Goal: Task Accomplishment & Management: Manage account settings

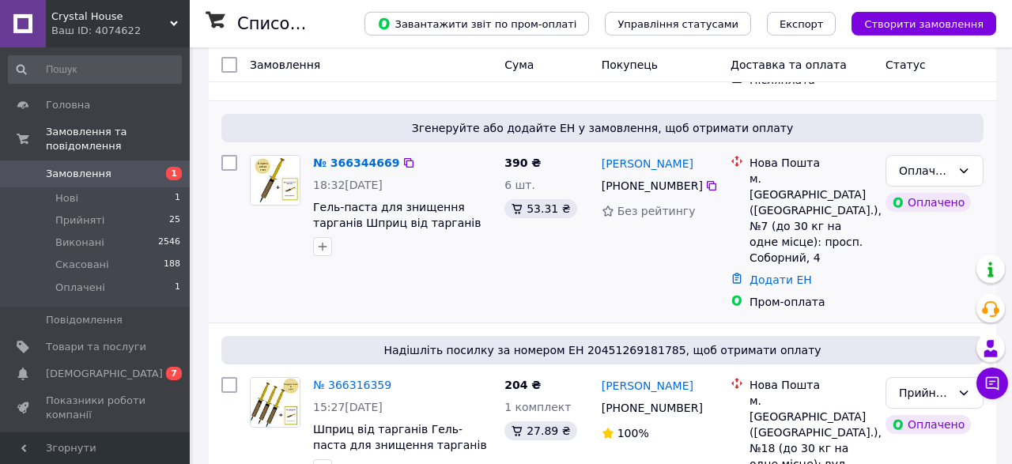
scroll to position [247, 0]
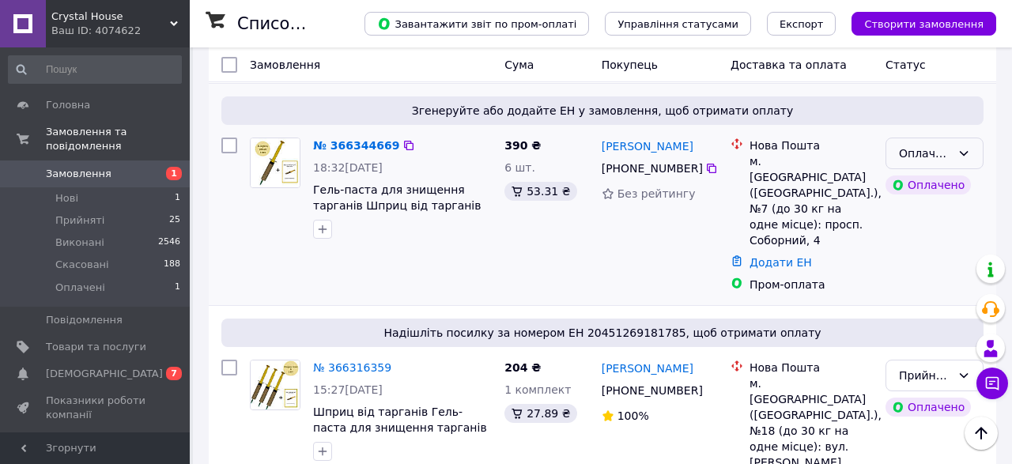
click at [966, 147] on icon at bounding box center [964, 153] width 13 height 13
click at [953, 141] on li "Прийнято" at bounding box center [934, 140] width 96 height 28
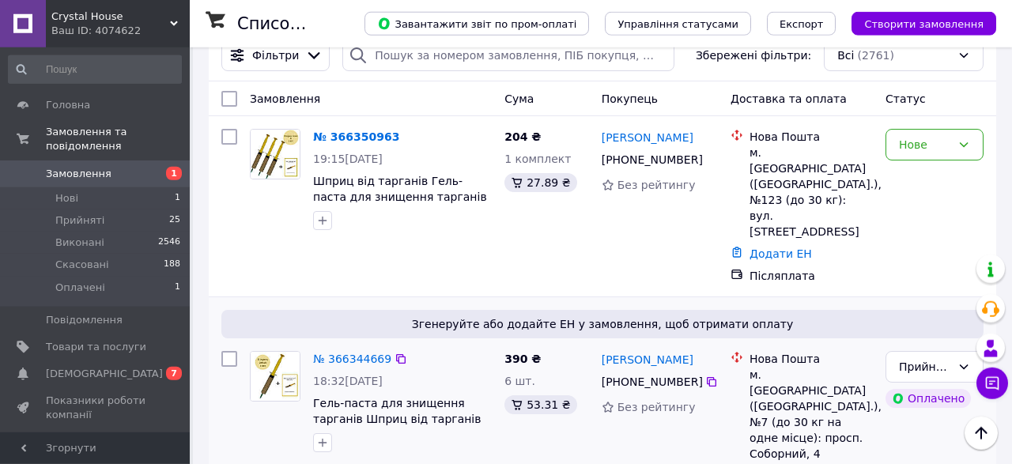
scroll to position [0, 0]
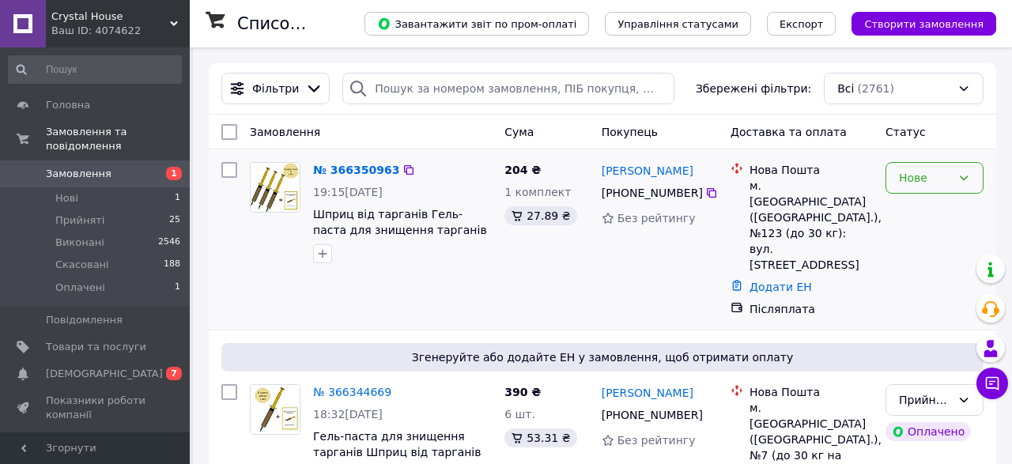
click at [975, 176] on div "Нове" at bounding box center [935, 178] width 98 height 32
click at [935, 215] on li "Прийнято" at bounding box center [934, 212] width 96 height 28
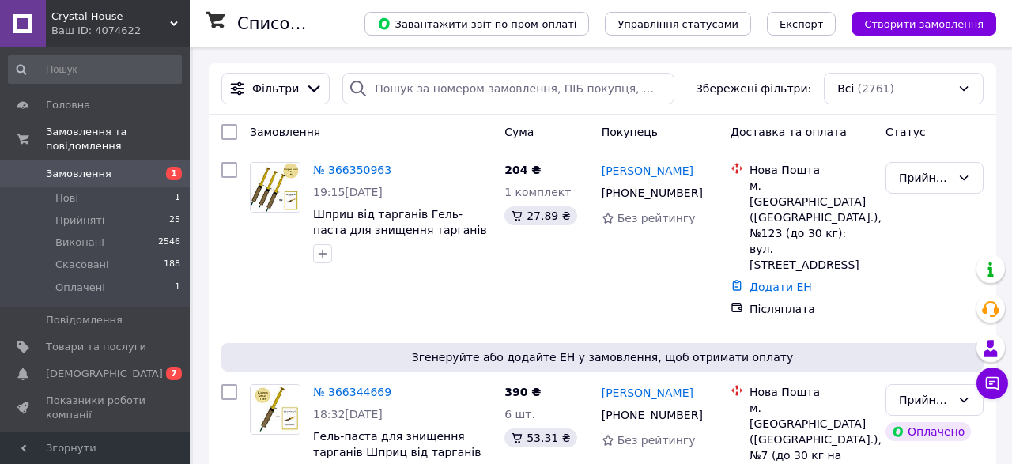
click at [83, 167] on span "Замовлення" at bounding box center [79, 174] width 66 height 14
click at [66, 99] on span "Головна" at bounding box center [68, 105] width 44 height 14
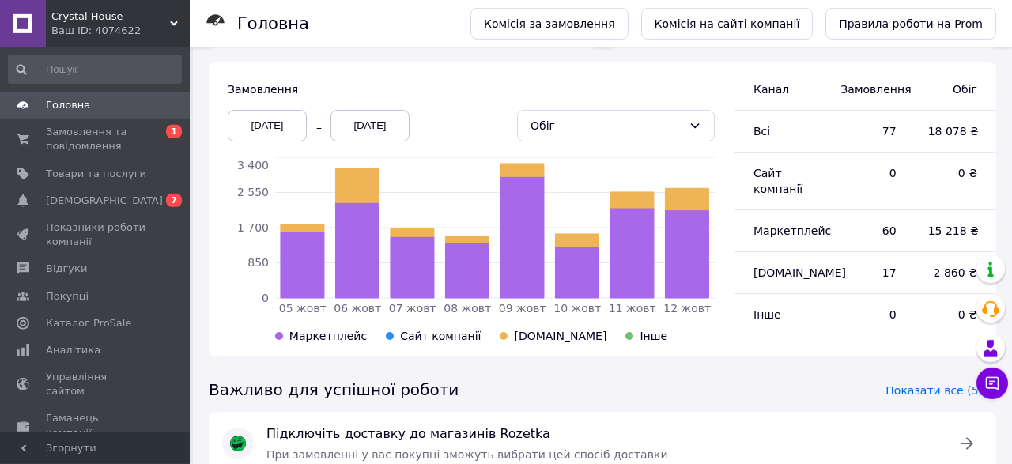
scroll to position [493, 0]
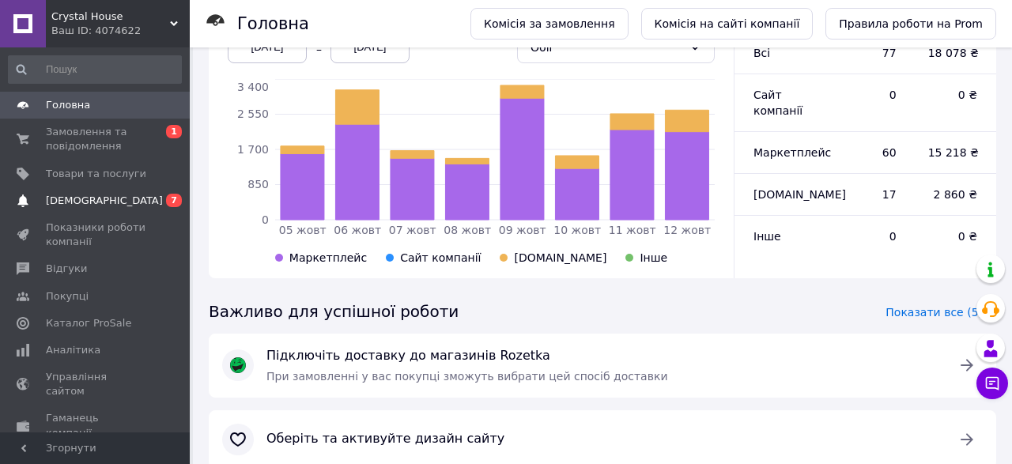
click at [96, 200] on span "[DEMOGRAPHIC_DATA]" at bounding box center [104, 201] width 117 height 14
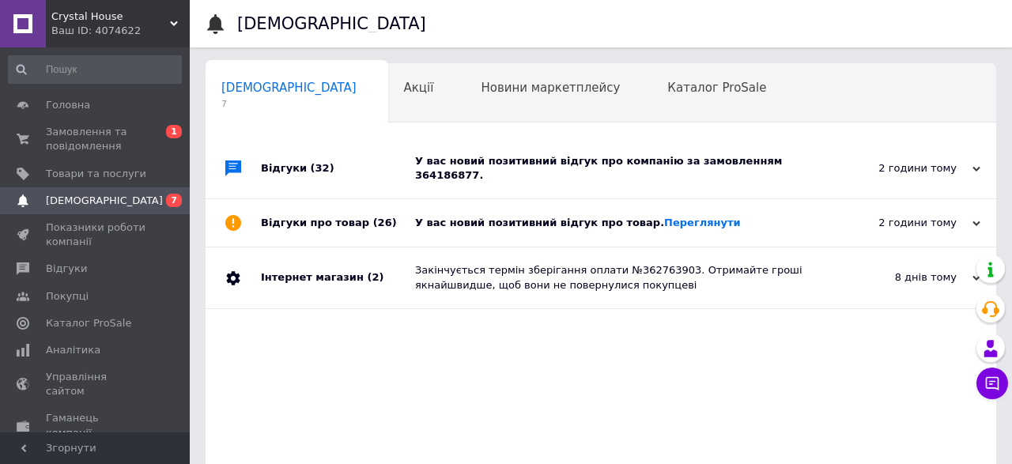
click at [474, 216] on div "У вас новий позитивний відгук про товар. Переглянути" at bounding box center [618, 223] width 407 height 14
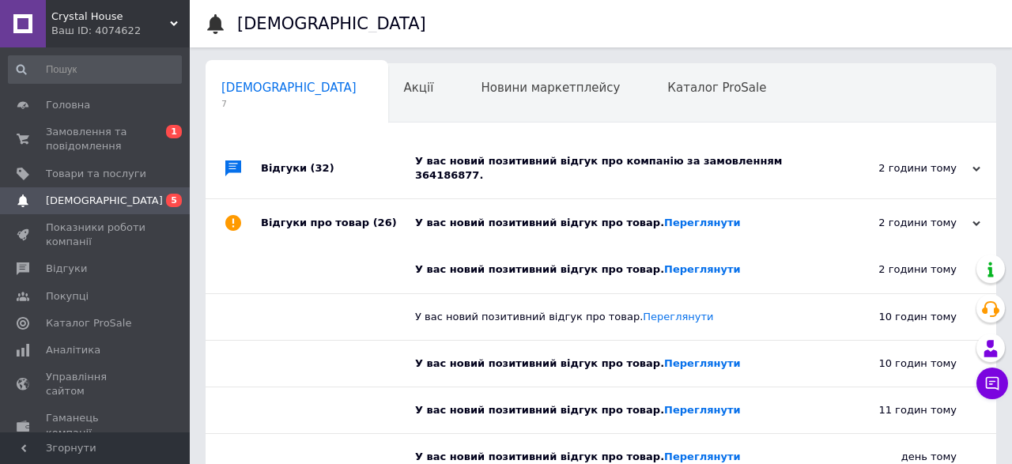
click at [600, 171] on div "У вас новий позитивний відгук про компанію за замовленням 364186877." at bounding box center [618, 168] width 407 height 60
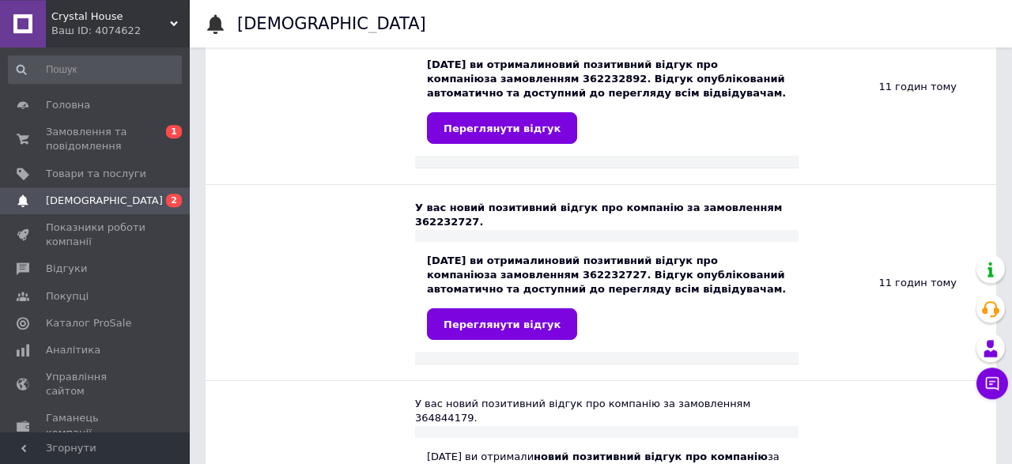
scroll to position [740, 0]
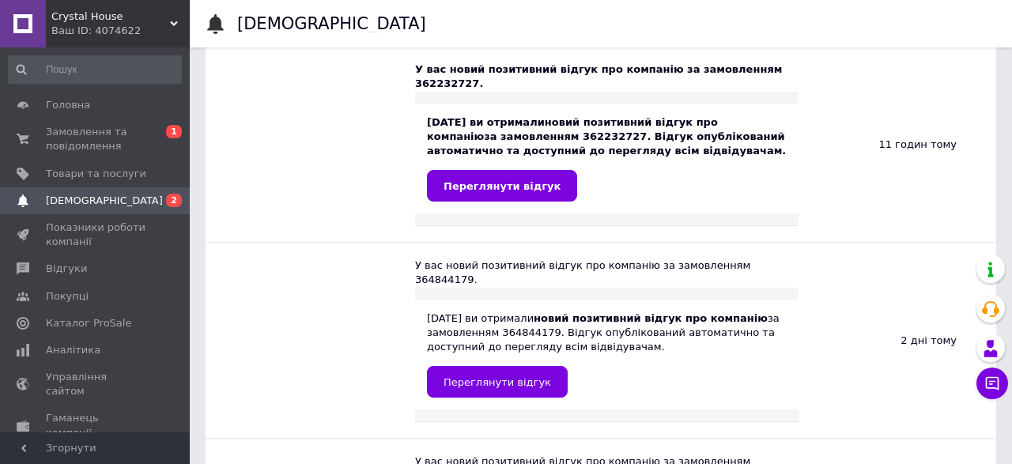
click at [77, 203] on span "[DEMOGRAPHIC_DATA]" at bounding box center [104, 201] width 117 height 14
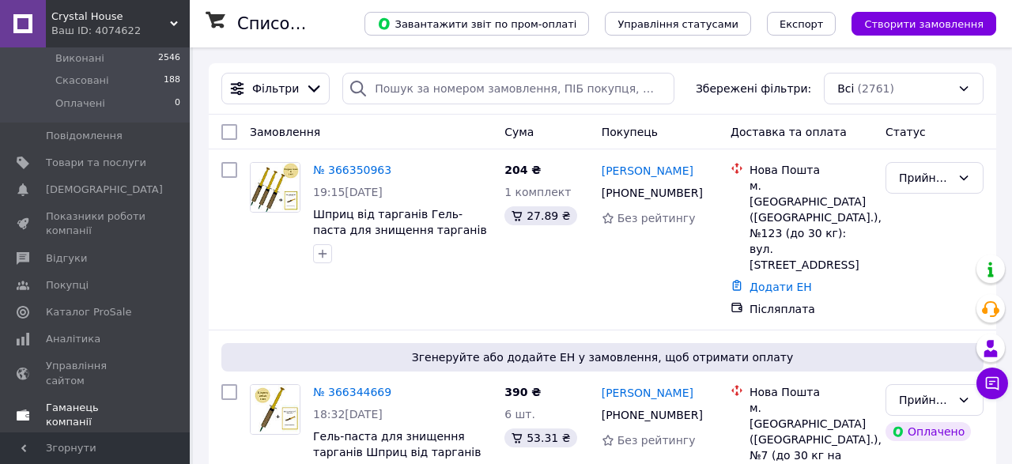
scroll to position [157, 0]
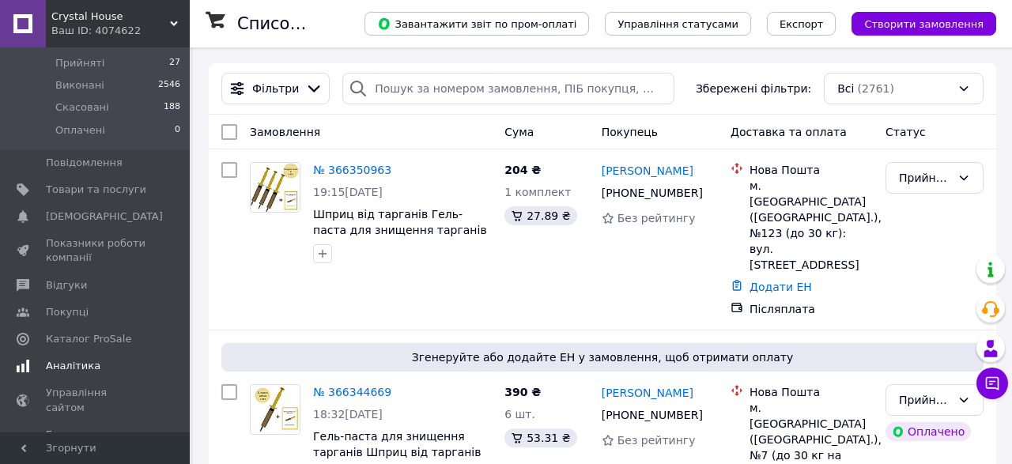
click at [70, 359] on span "Аналітика" at bounding box center [73, 366] width 55 height 14
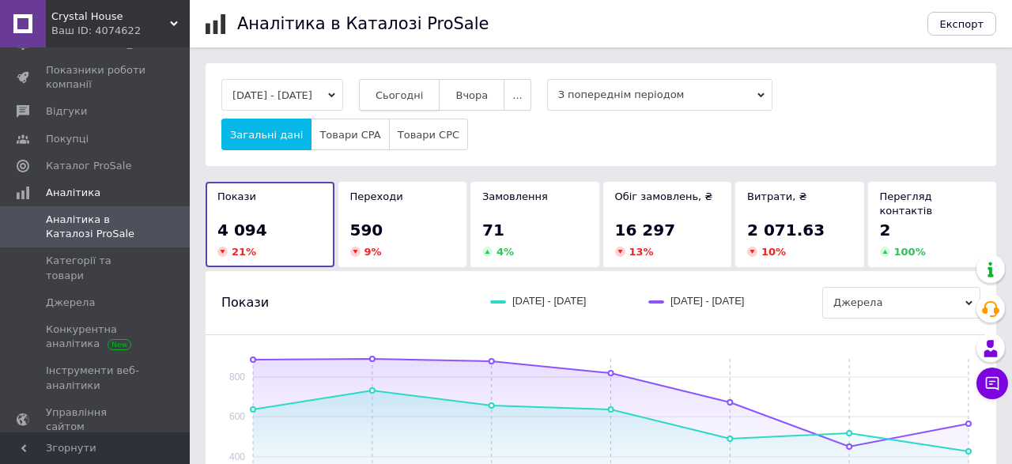
click at [424, 93] on span "Сьогодні" at bounding box center [400, 95] width 48 height 12
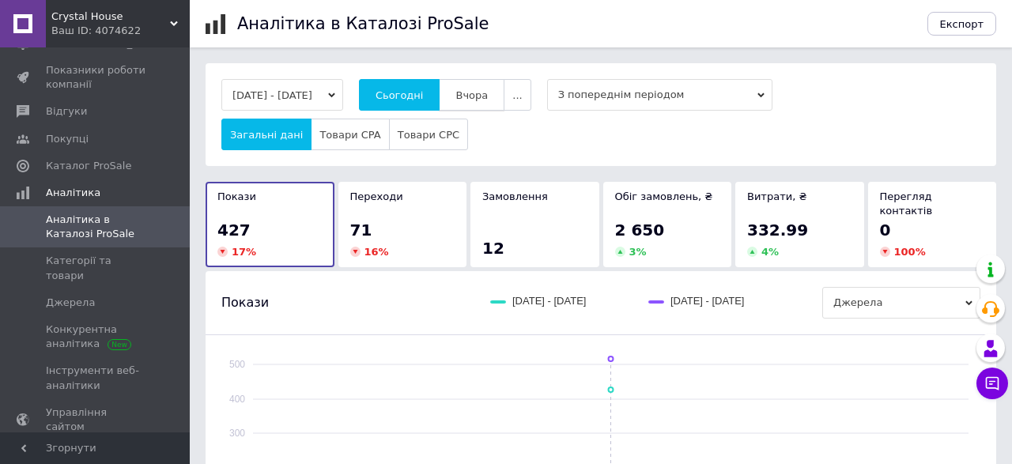
click at [488, 96] on span "Вчора" at bounding box center [471, 95] width 32 height 12
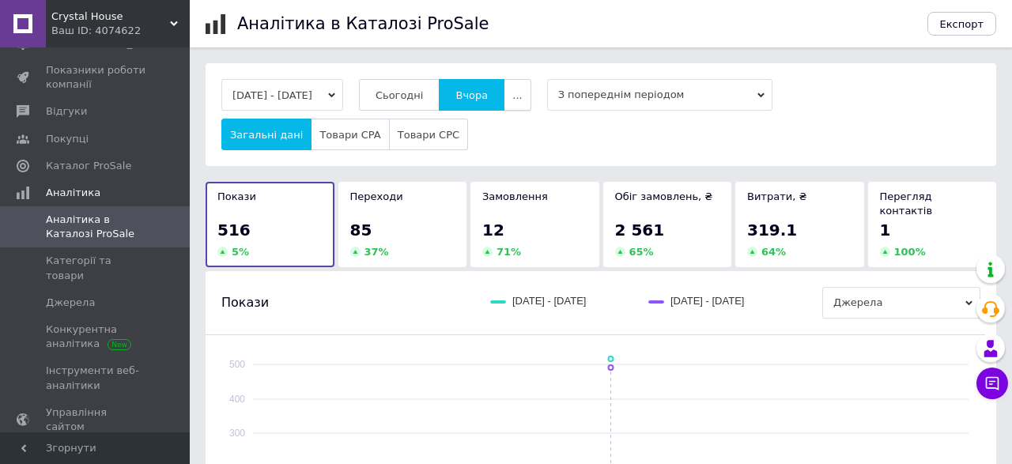
click at [522, 94] on span "..." at bounding box center [516, 95] width 9 height 12
click at [527, 127] on button "Місяць" at bounding box center [486, 126] width 89 height 32
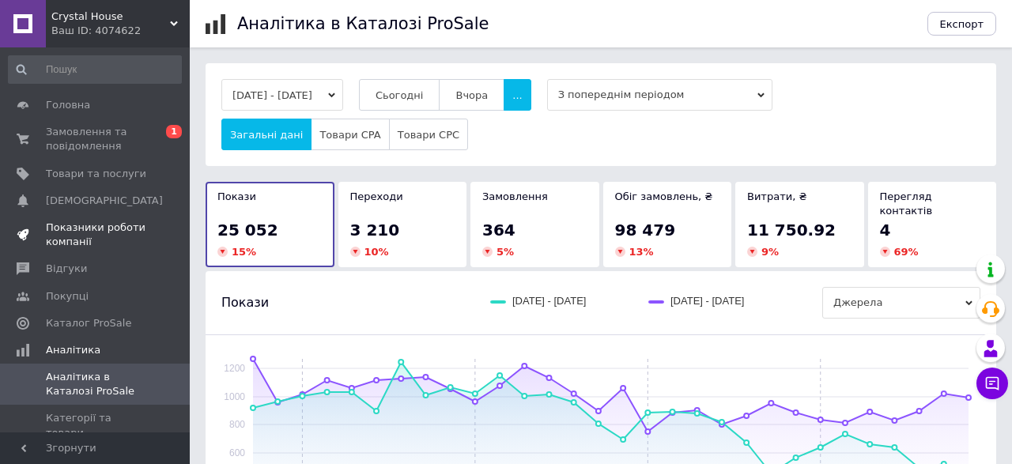
click at [59, 232] on span "Показники роботи компанії" at bounding box center [96, 235] width 100 height 28
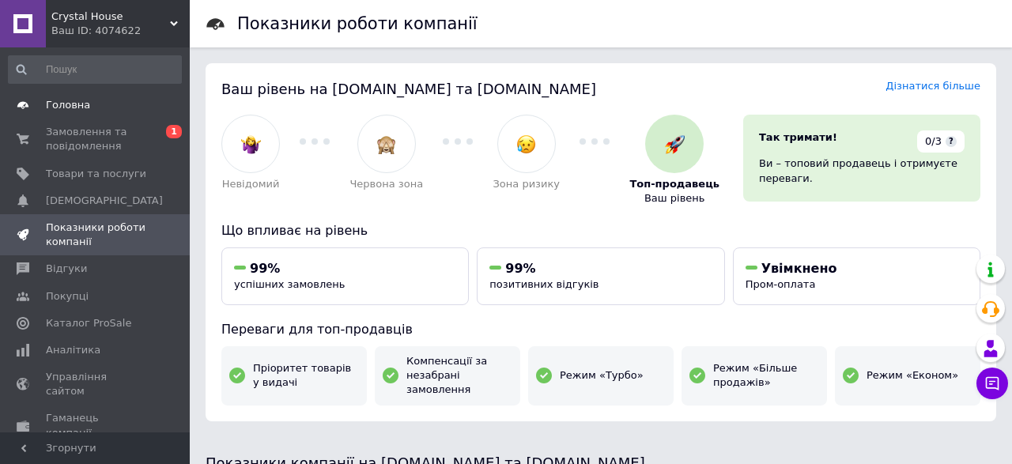
click at [67, 107] on span "Головна" at bounding box center [68, 105] width 44 height 14
